Goal: Task Accomplishment & Management: Use online tool/utility

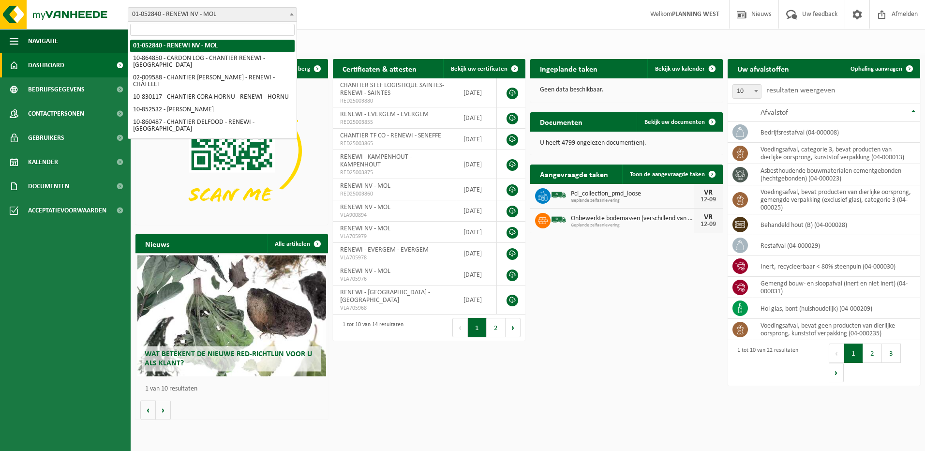
click at [286, 14] on span "01-052840 - RENEWI NV - MOL" at bounding box center [212, 15] width 168 height 14
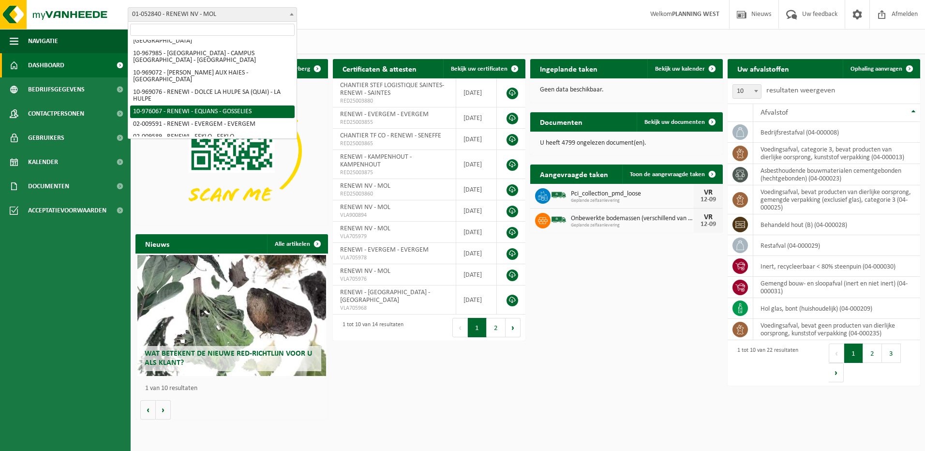
scroll to position [387, 0]
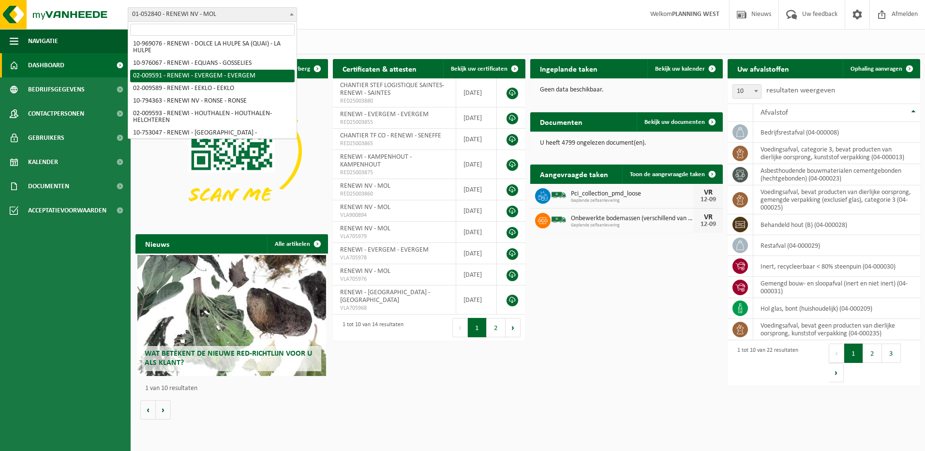
select select "1813"
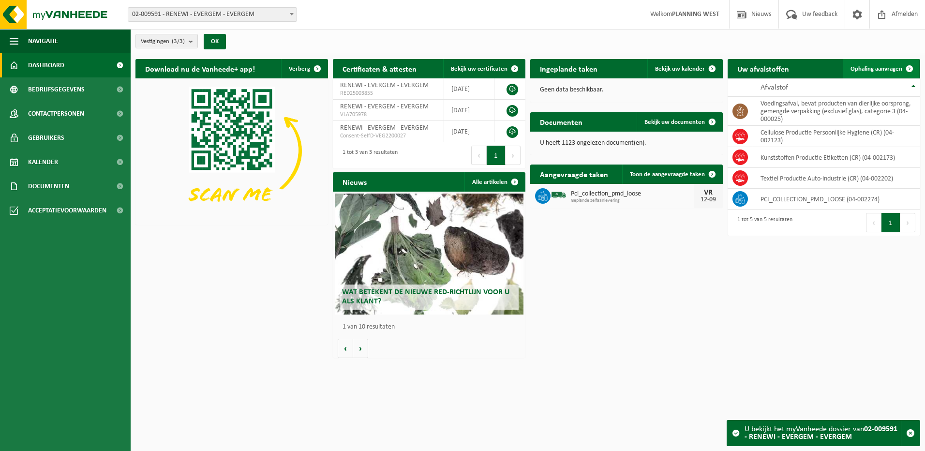
click at [877, 68] on span "Ophaling aanvragen" at bounding box center [877, 69] width 52 height 6
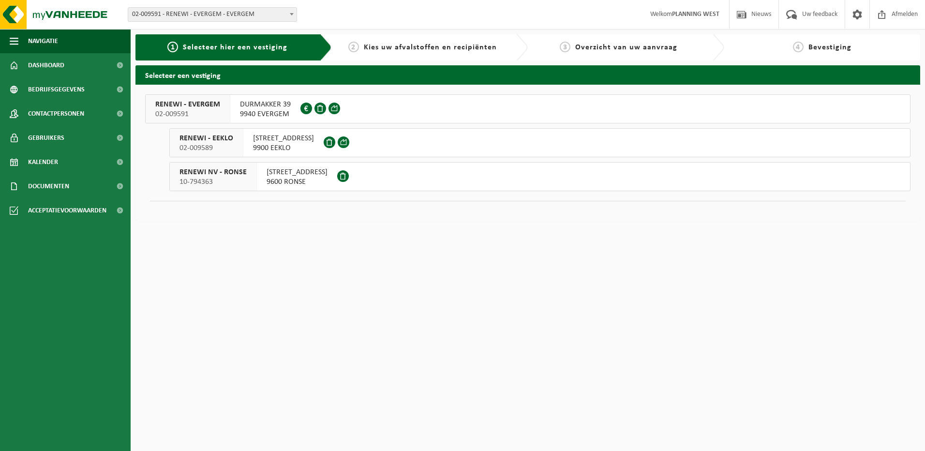
click at [269, 117] on span "9940 EVERGEM" at bounding box center [265, 114] width 51 height 10
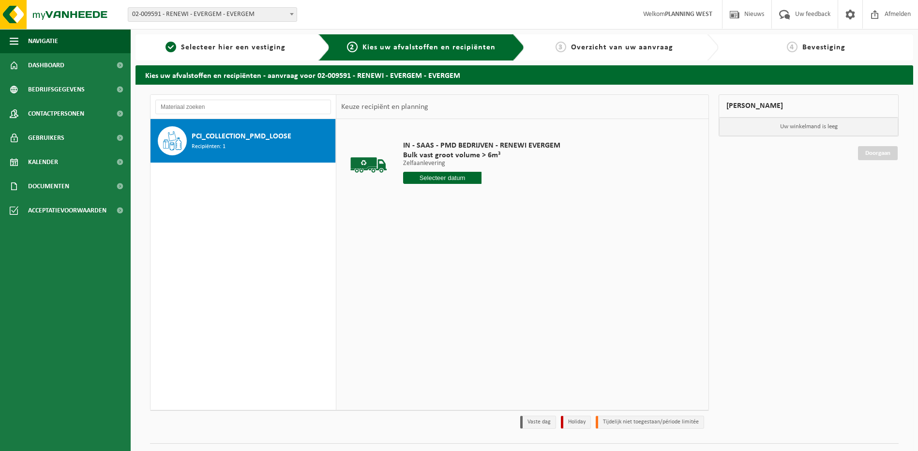
click at [438, 177] on input "text" at bounding box center [442, 178] width 79 height 12
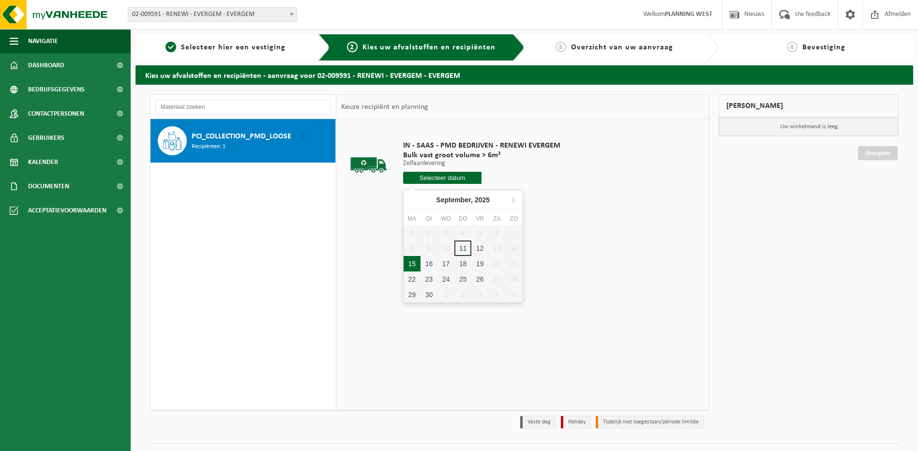
click at [408, 268] on div "15" at bounding box center [412, 263] width 17 height 15
type input "Van 2025-09-15"
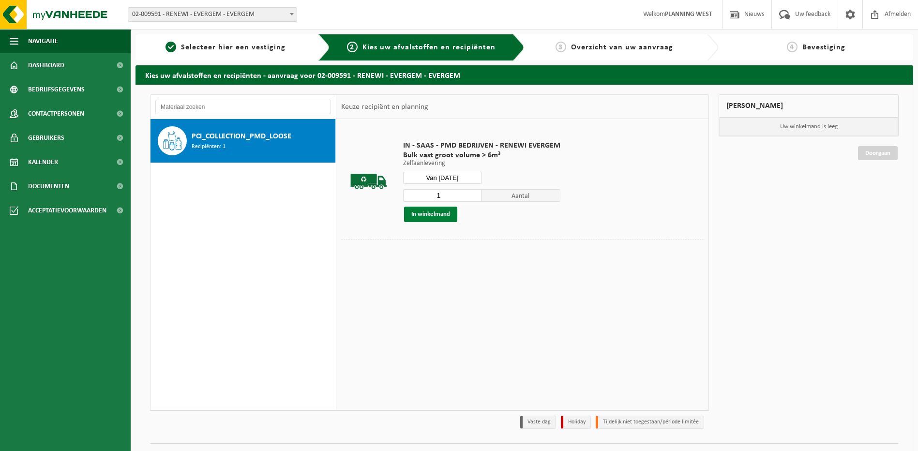
click at [431, 214] on button "In winkelmand" at bounding box center [430, 214] width 53 height 15
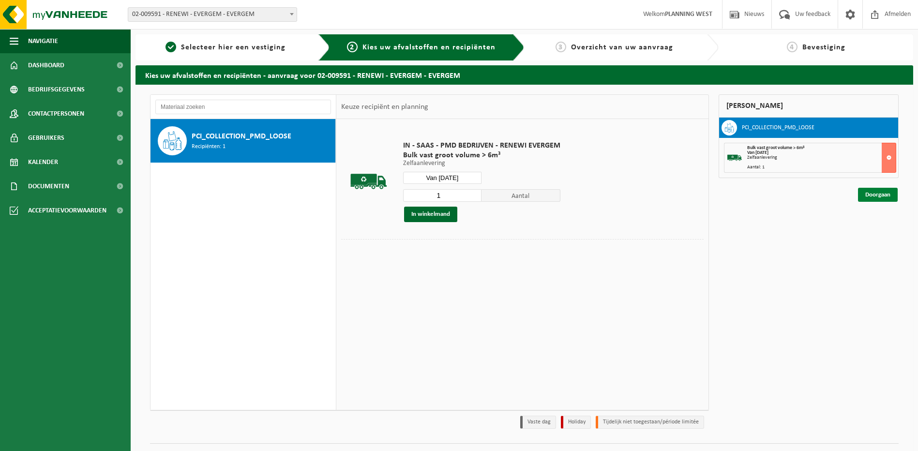
click at [885, 193] on link "Doorgaan" at bounding box center [878, 195] width 40 height 14
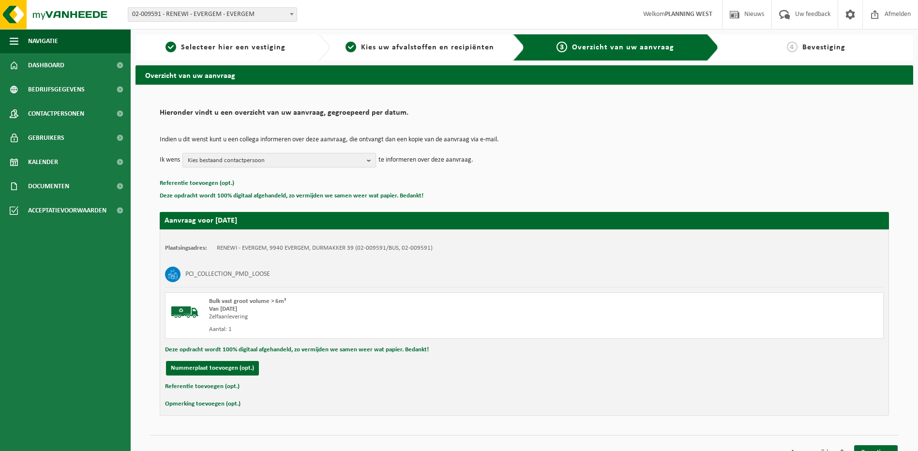
click at [222, 156] on span "Kies bestaand contactpersoon" at bounding box center [275, 160] width 175 height 15
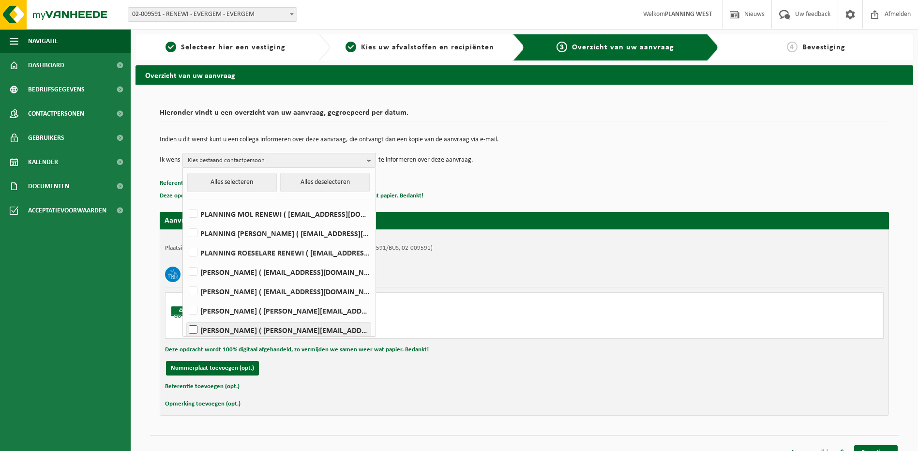
click at [196, 332] on label "[PERSON_NAME] ( [PERSON_NAME][EMAIL_ADDRESS][DOMAIN_NAME] )" at bounding box center [279, 330] width 184 height 15
click at [185, 318] on input "[PERSON_NAME] ( [PERSON_NAME][EMAIL_ADDRESS][DOMAIN_NAME] )" at bounding box center [185, 317] width 0 height 0
checkbox input "true"
click at [537, 338] on div "Bulk vast groot volume > 6m³ Van [DATE] Zelfaanlevering Aantal: 1" at bounding box center [524, 315] width 719 height 46
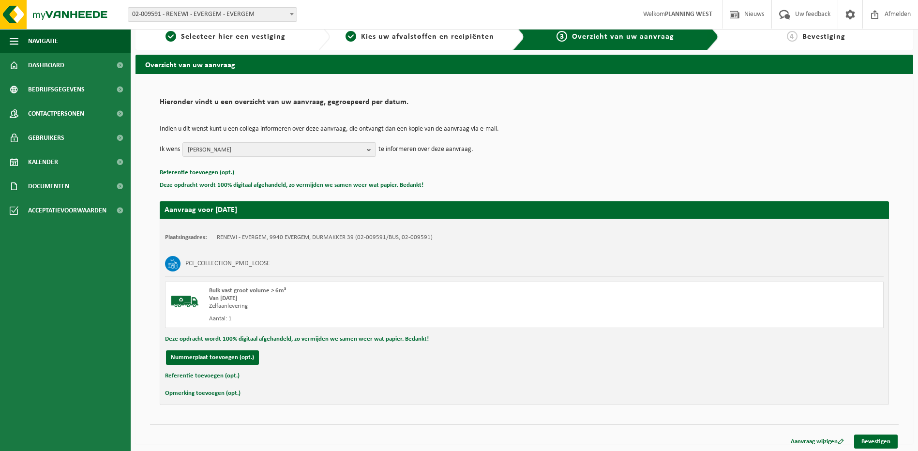
scroll to position [14, 0]
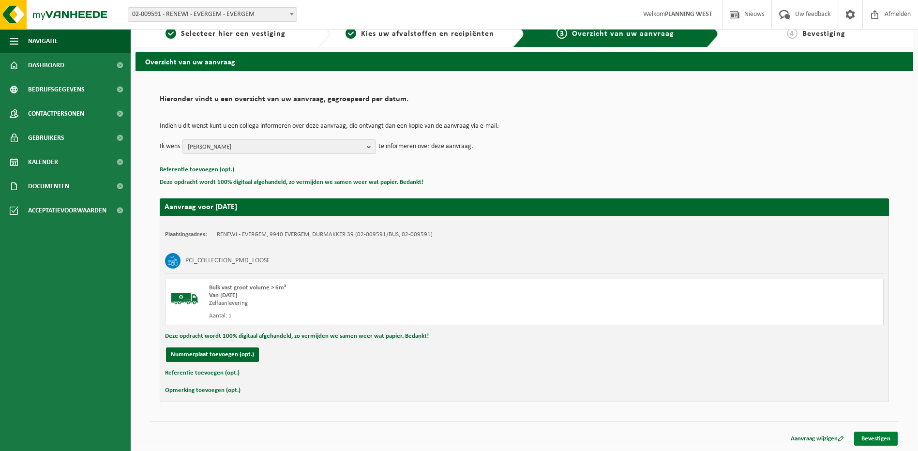
click at [873, 437] on link "Bevestigen" at bounding box center [876, 439] width 44 height 14
